Goal: Task Accomplishment & Management: Complete application form

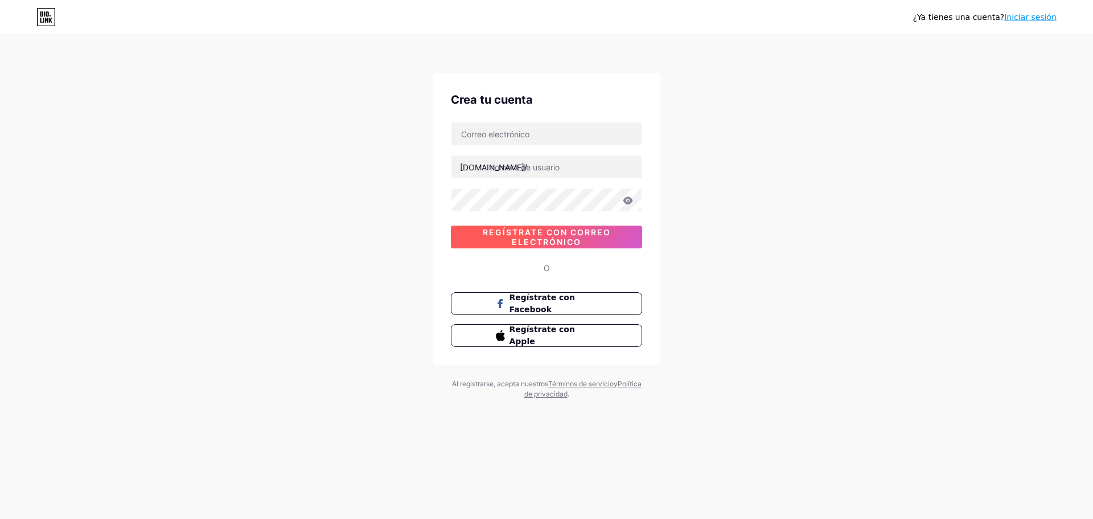
click at [571, 233] on font "Regístrate con correo electrónico" at bounding box center [547, 236] width 128 height 19
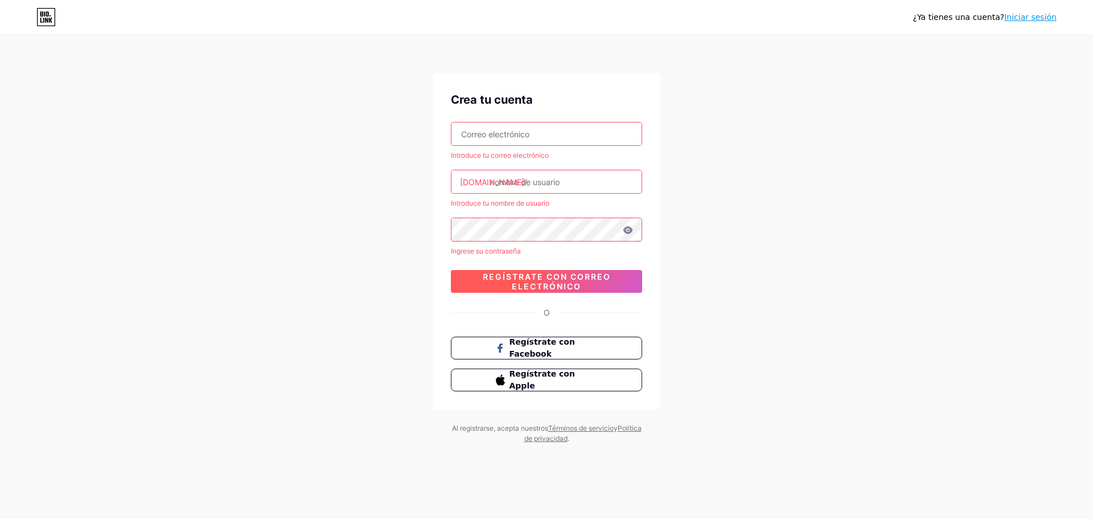
click at [576, 293] on div "Crea tu cuenta Introduce tu correo electrónico [DOMAIN_NAME]/ Introduce tu nomb…" at bounding box center [547, 241] width 228 height 337
click at [577, 288] on font "Regístrate con correo electrónico" at bounding box center [547, 281] width 128 height 19
click at [577, 277] on font "Regístrate con correo electrónico" at bounding box center [547, 281] width 128 height 19
click at [554, 350] on span "Regístrate con Facebook" at bounding box center [553, 348] width 89 height 24
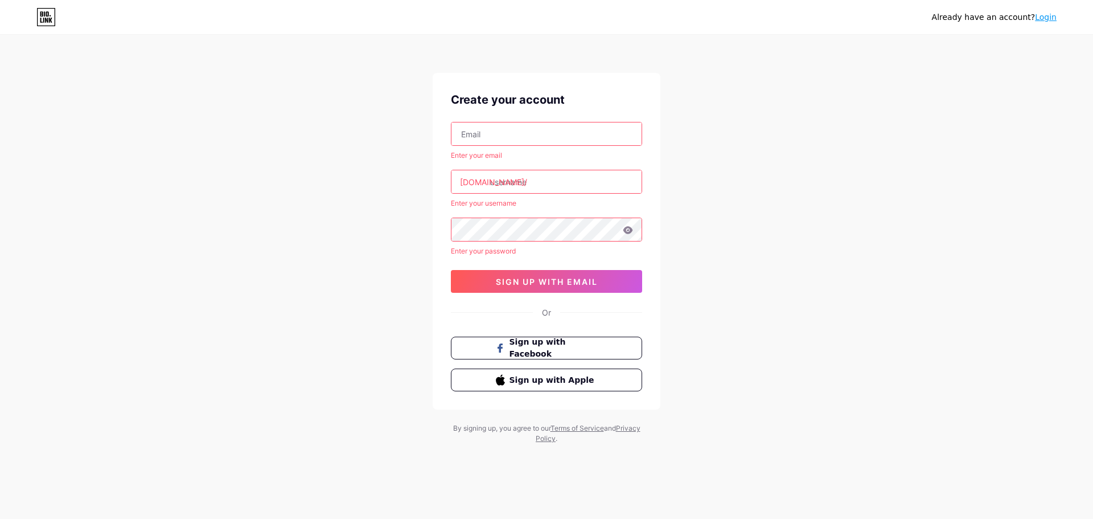
click at [551, 140] on input "text" at bounding box center [547, 133] width 190 height 23
type input "[EMAIL_ADDRESS][DOMAIN_NAME]"
click at [518, 191] on input "text" at bounding box center [547, 181] width 190 height 23
click at [521, 187] on input "text" at bounding box center [547, 181] width 190 height 23
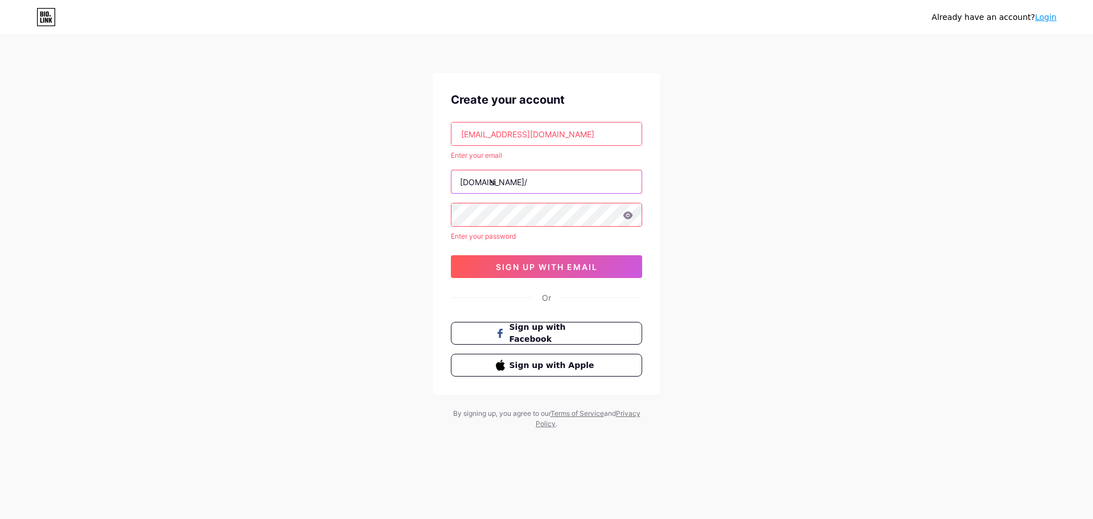
type input "s"
type input "si"
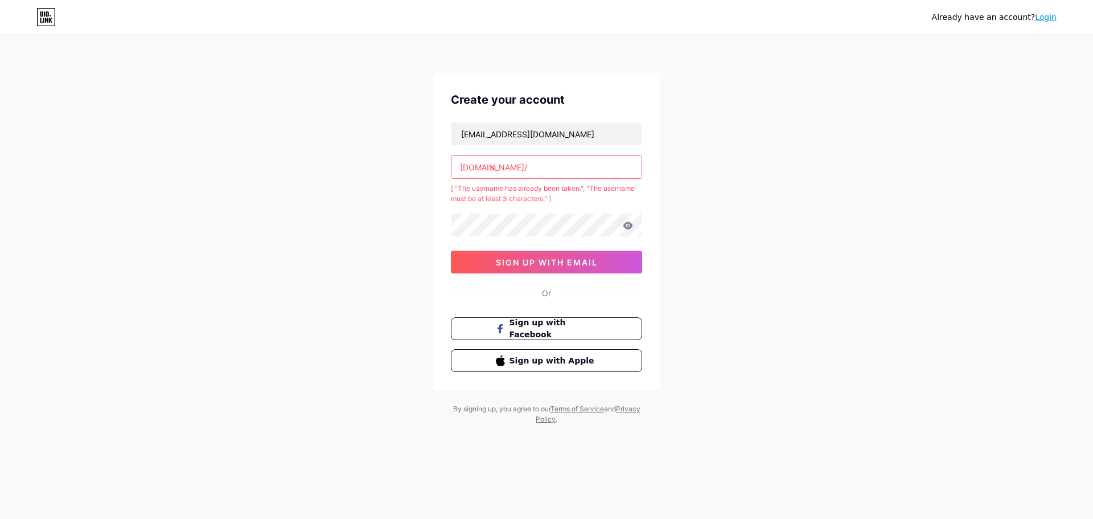
click at [527, 166] on input "si" at bounding box center [547, 166] width 190 height 23
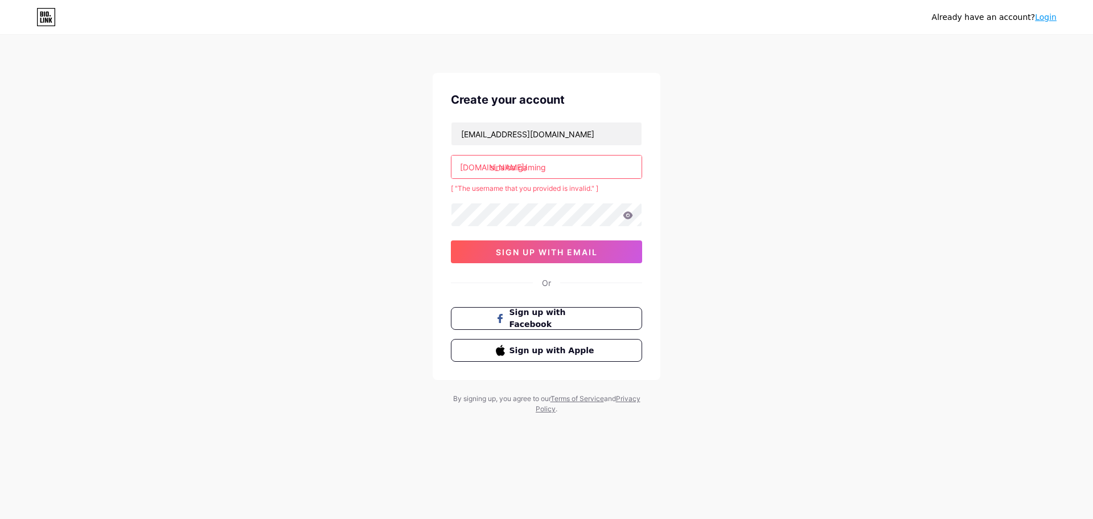
click at [520, 167] on input "sinaloa gaming" at bounding box center [547, 166] width 190 height 23
type input "sinaloagaming"
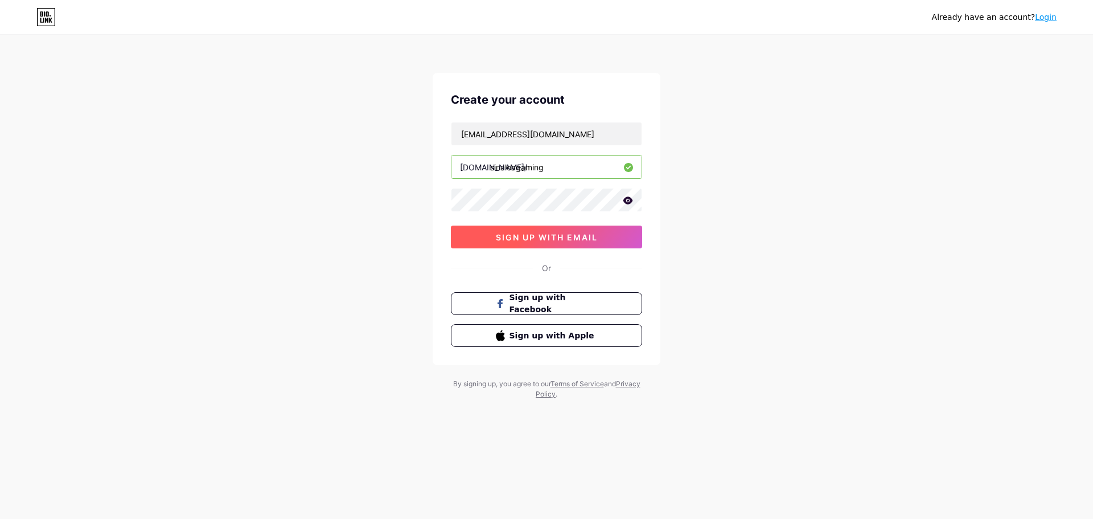
click at [521, 244] on button "sign up with email" at bounding box center [546, 237] width 191 height 23
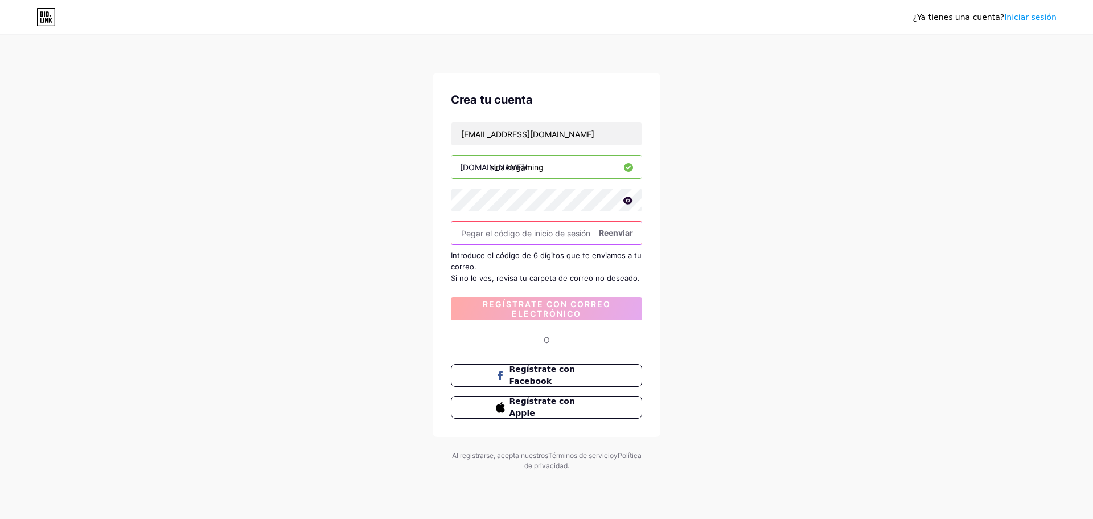
drag, startPoint x: 506, startPoint y: 235, endPoint x: 601, endPoint y: 357, distance: 154.9
click at [506, 235] on input "text" at bounding box center [547, 233] width 190 height 23
paste input "132536"
type input "132536"
click at [569, 304] on font "Regístrate con correo electrónico" at bounding box center [547, 308] width 128 height 19
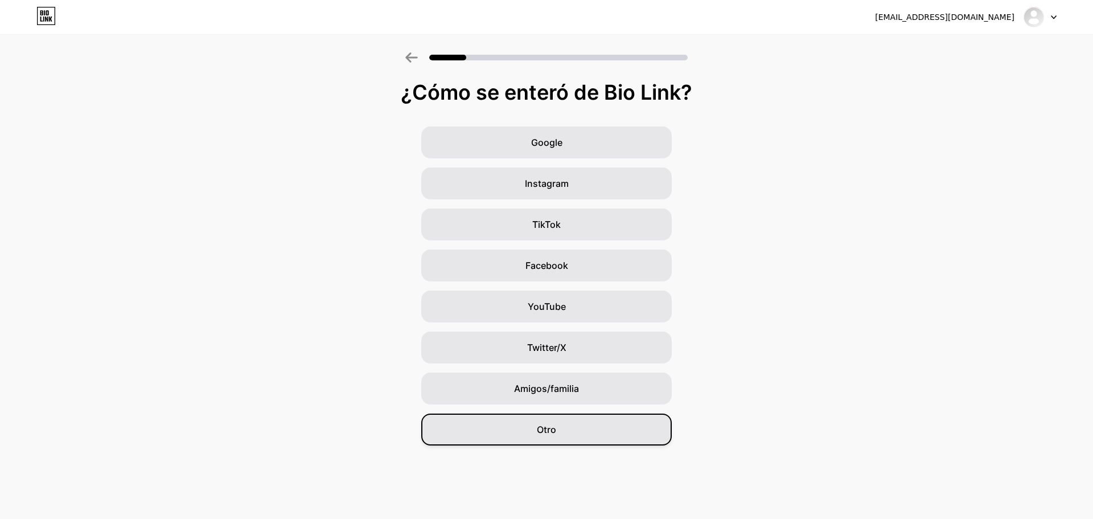
click at [578, 432] on div "Otro" at bounding box center [546, 429] width 251 height 32
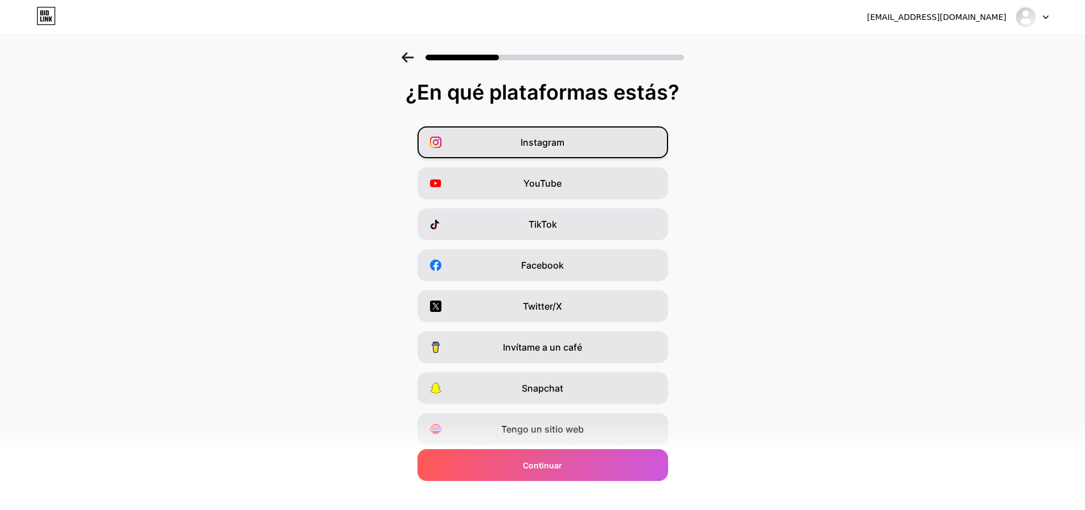
click at [525, 141] on font "Instagram" at bounding box center [543, 142] width 44 height 11
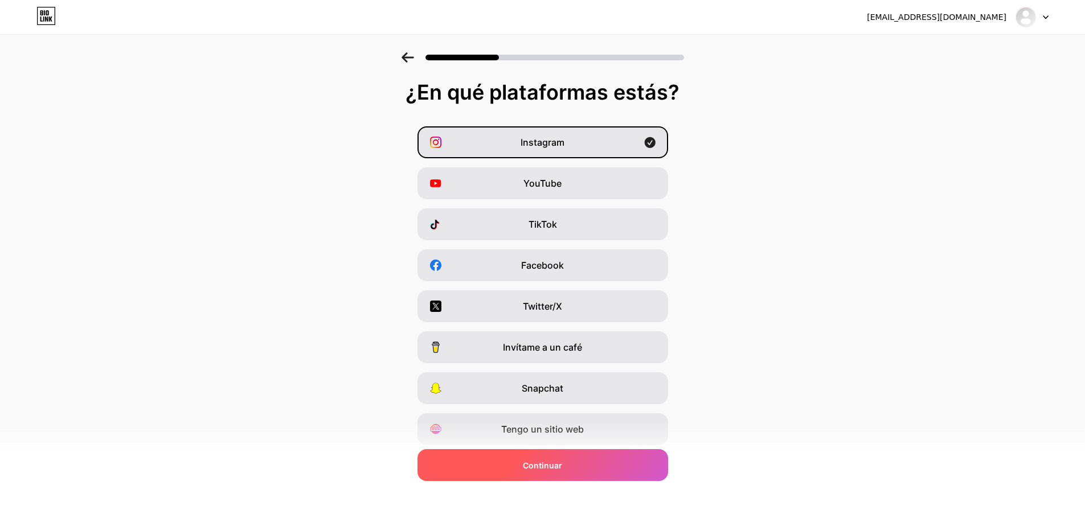
click at [604, 470] on div "Continuar" at bounding box center [542, 465] width 251 height 32
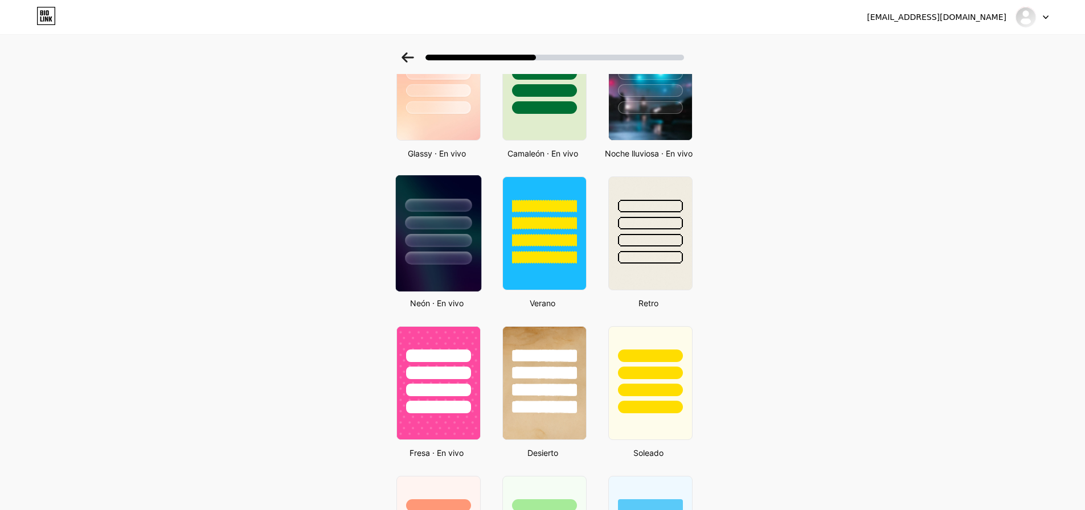
click at [452, 265] on div at bounding box center [438, 258] width 67 height 13
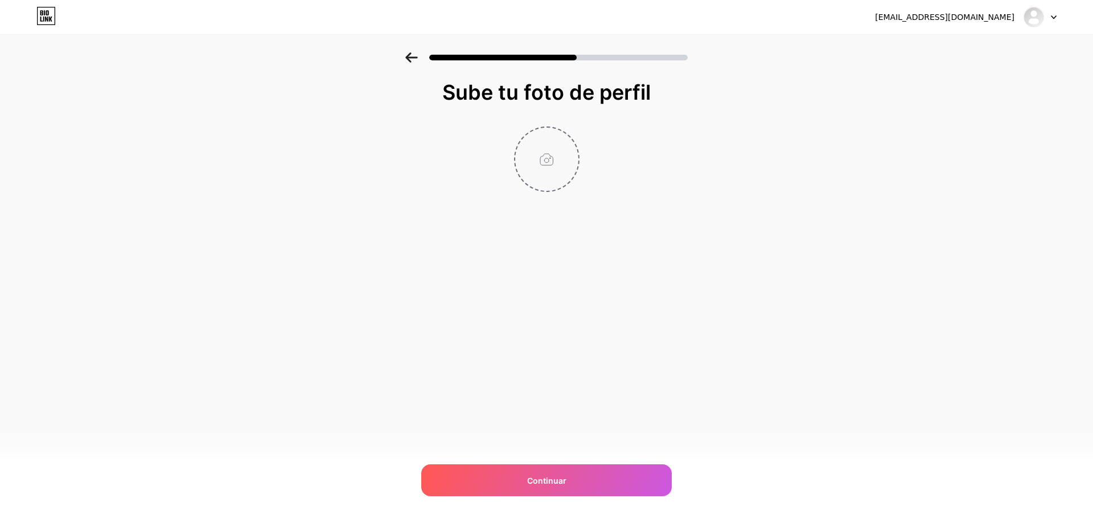
click at [553, 155] on input "file" at bounding box center [546, 159] width 63 height 63
type input "C:\fakepath\5 (1).png"
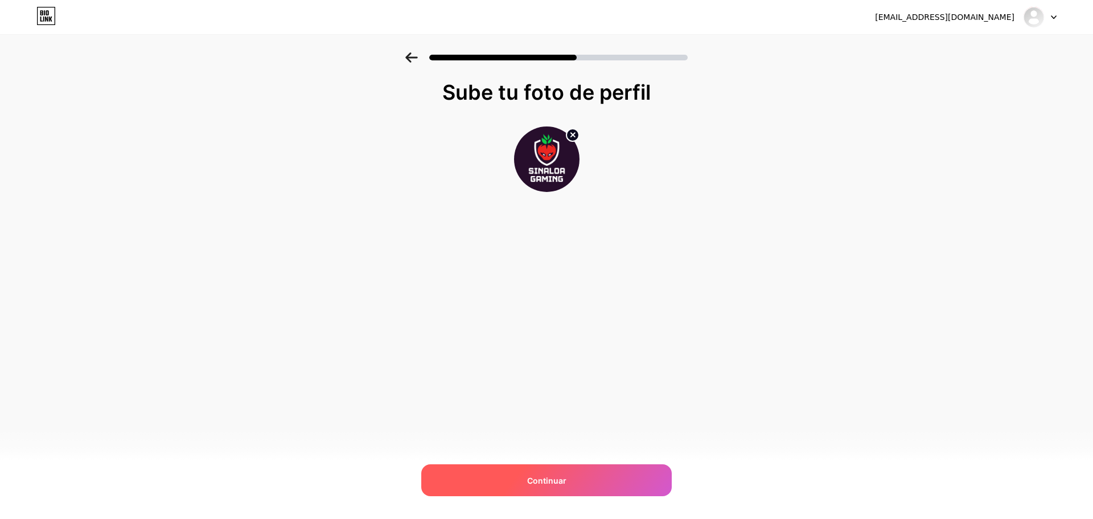
click at [585, 477] on div "Continuar" at bounding box center [546, 480] width 251 height 32
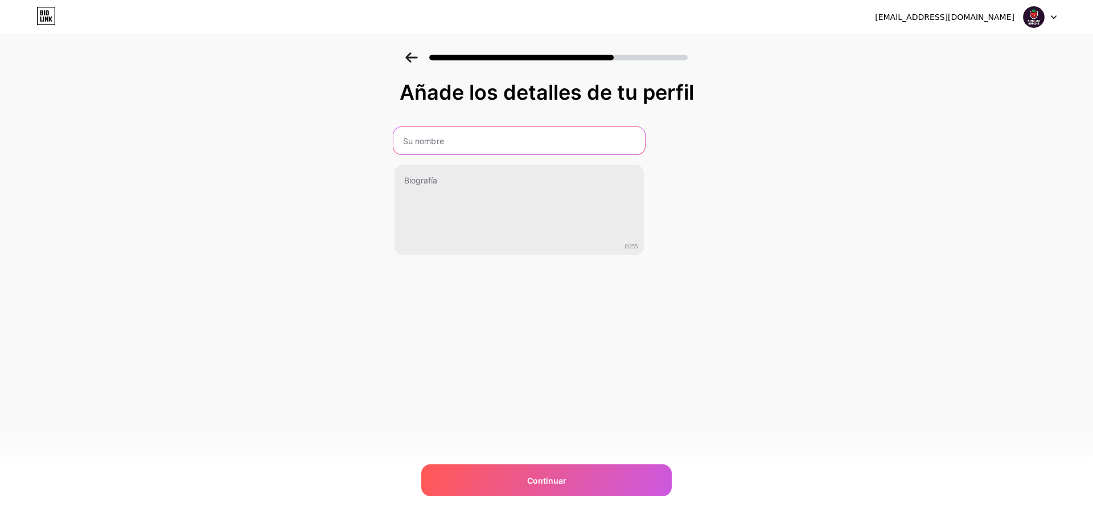
click at [486, 140] on input "text" at bounding box center [519, 140] width 252 height 27
type input "SinaloaGaming"
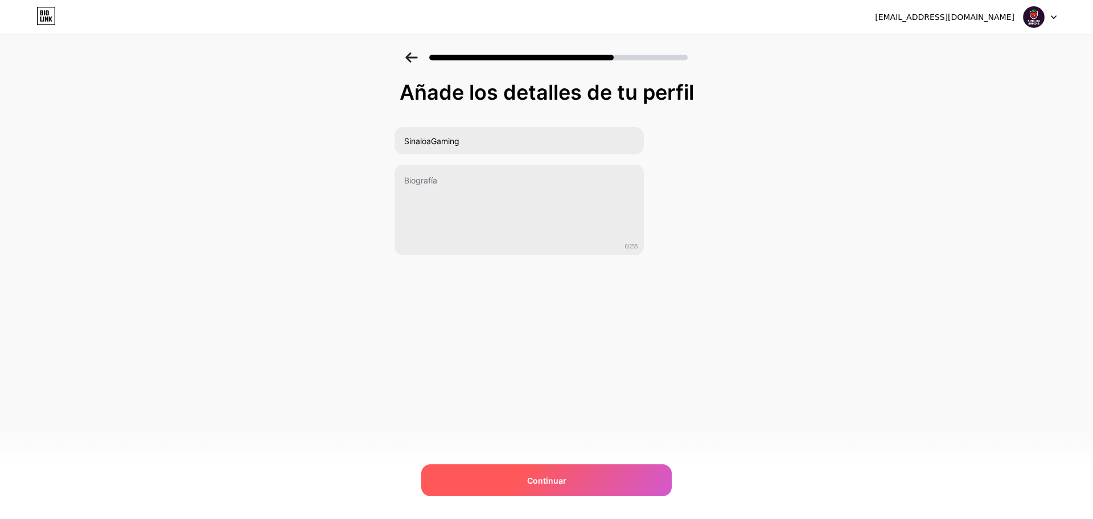
click at [585, 476] on div "Continuar" at bounding box center [546, 480] width 251 height 32
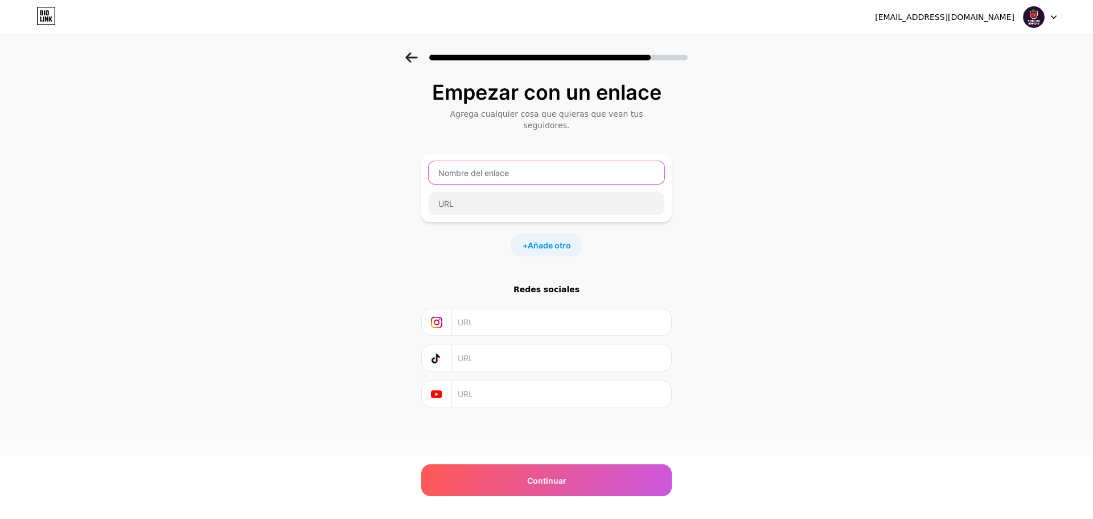
click at [531, 161] on input "text" at bounding box center [547, 172] width 236 height 23
click at [480, 309] on input "text" at bounding box center [561, 322] width 207 height 26
click at [483, 163] on input "text" at bounding box center [547, 172] width 236 height 23
